Goal: Information Seeking & Learning: Learn about a topic

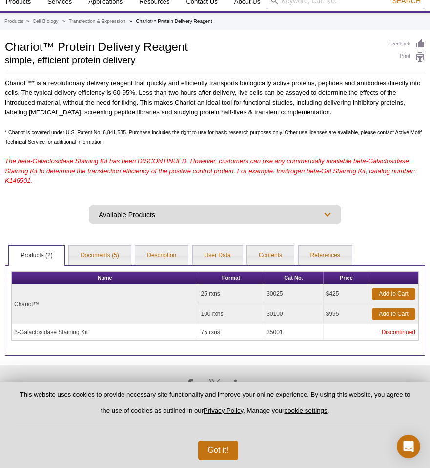
click at [221, 220] on select "Available Products RapidTrans™ DNA and [PERSON_NAME] Transfection" at bounding box center [215, 215] width 253 height 20
click at [210, 452] on button "Got it!" at bounding box center [218, 450] width 41 height 20
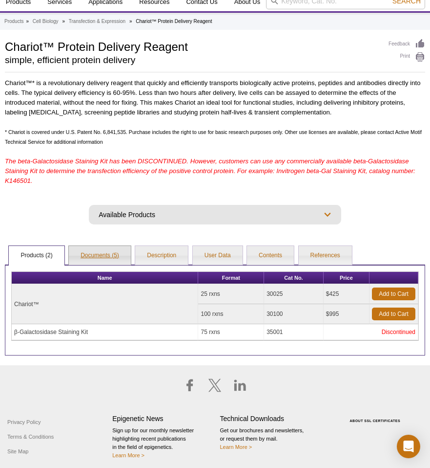
click at [109, 252] on link "Documents (5)" at bounding box center [100, 256] width 62 height 20
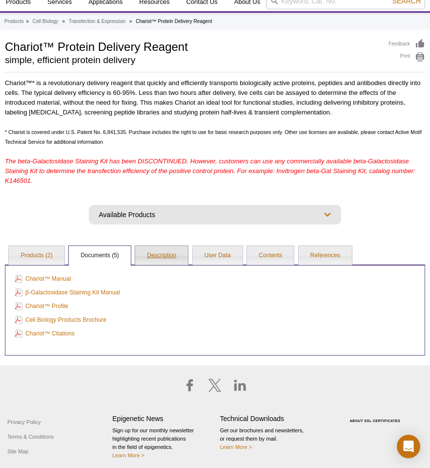
click at [151, 255] on link "Description" at bounding box center [161, 256] width 53 height 20
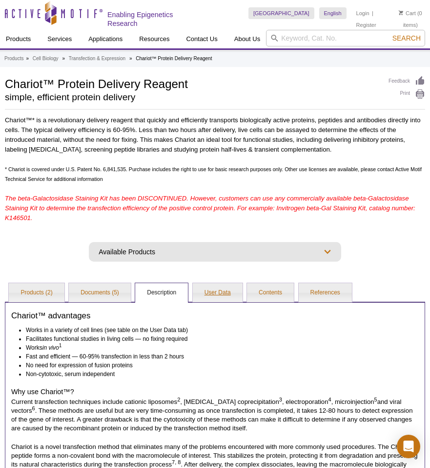
scroll to position [2, 0]
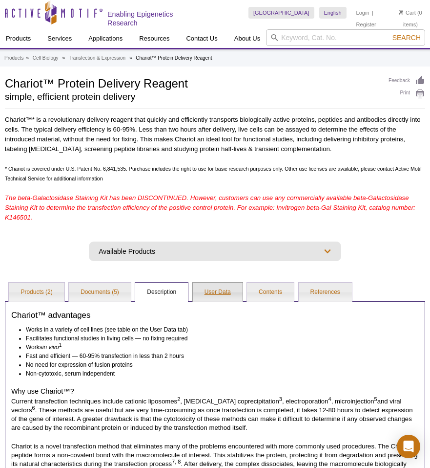
click at [218, 294] on link "User Data" at bounding box center [218, 292] width 50 height 20
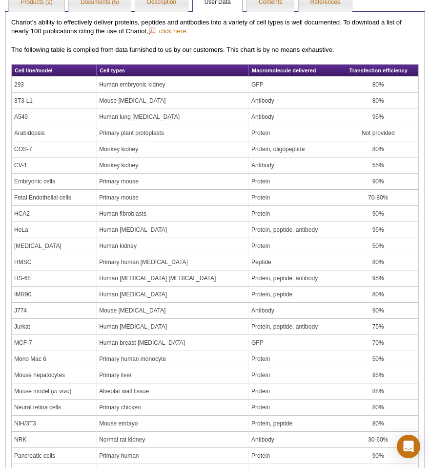
scroll to position [0, 0]
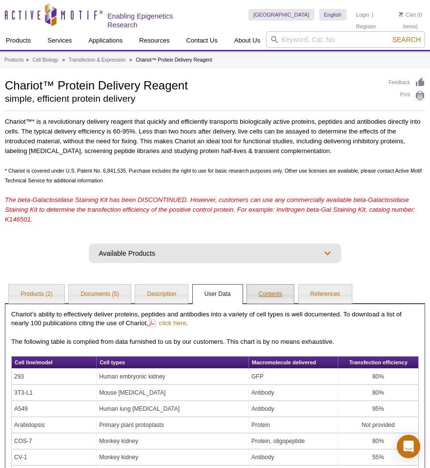
click at [283, 292] on link "Contents" at bounding box center [270, 294] width 47 height 20
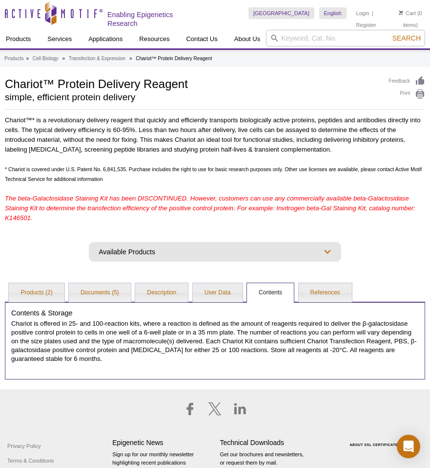
scroll to position [2, 0]
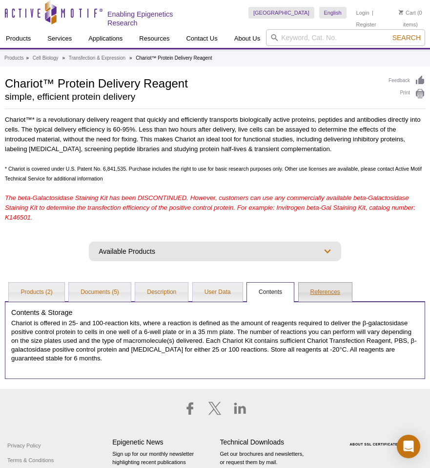
click at [322, 283] on link "References" at bounding box center [325, 292] width 53 height 20
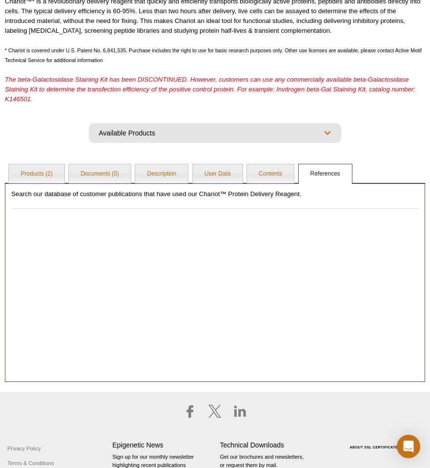
scroll to position [119, 0]
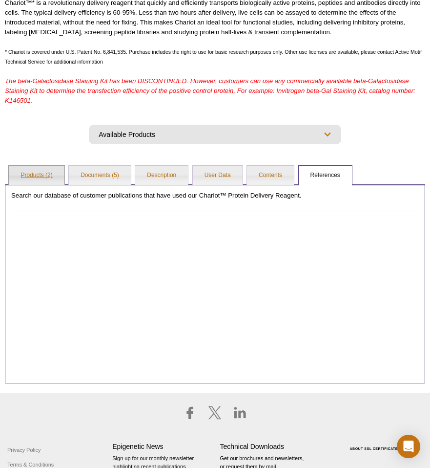
click at [40, 178] on link "Products (2)" at bounding box center [36, 176] width 55 height 20
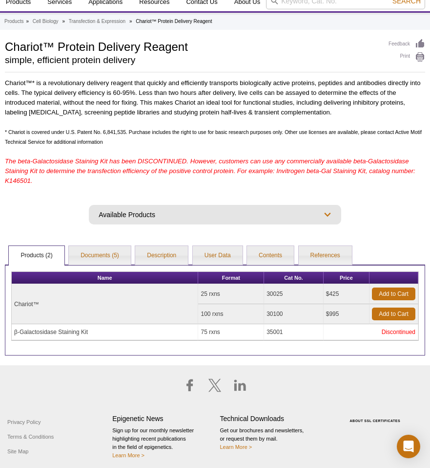
scroll to position [40, 0]
click at [274, 293] on td "30025" at bounding box center [294, 294] width 60 height 20
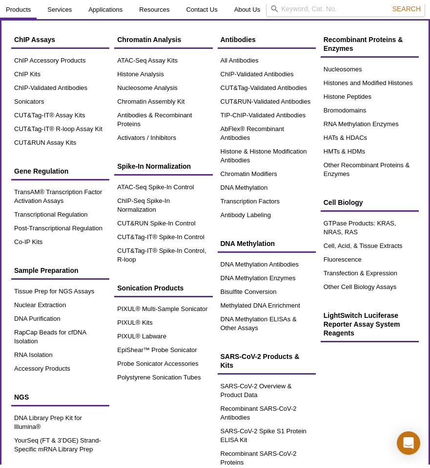
scroll to position [36, 0]
